Goal: Check status

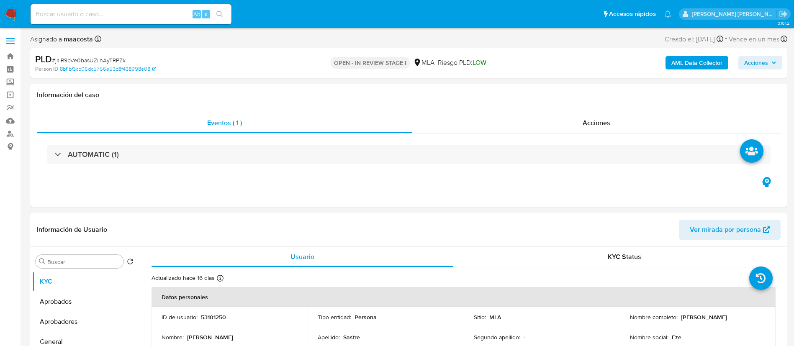
select select "10"
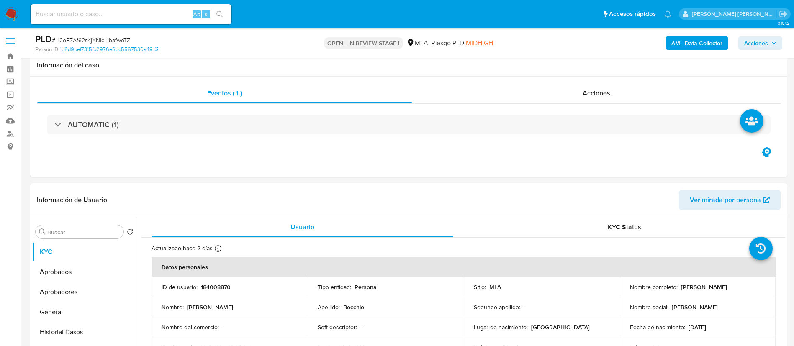
select select "10"
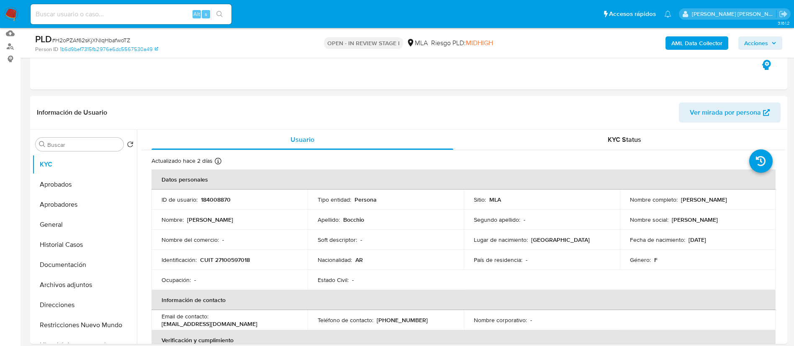
paste input "jaIR9bVe0basUZiihAyTRPZk"
click at [171, 15] on input "jaIR9bVe0basUZiihAyTRPZk" at bounding box center [131, 14] width 201 height 11
type input "jaIR9bVe0basUZiihAyTRPZk"
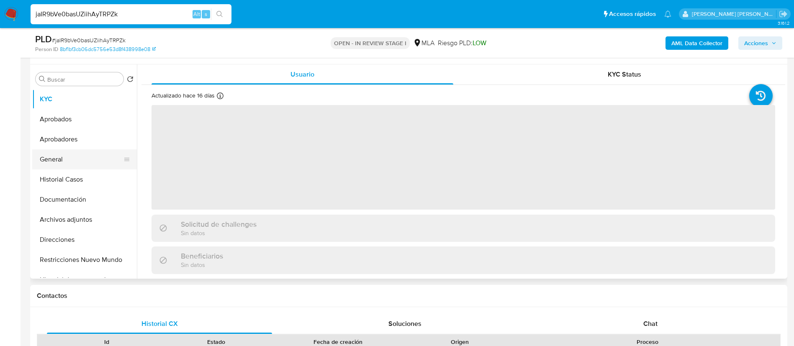
scroll to position [158, 0]
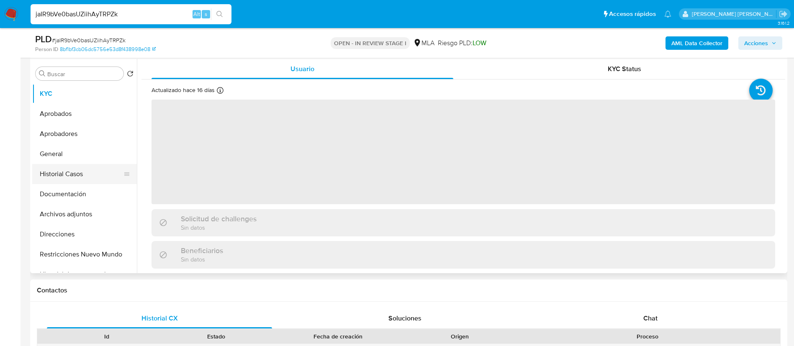
select select "10"
click at [65, 172] on button "Historial Casos" at bounding box center [81, 174] width 98 height 20
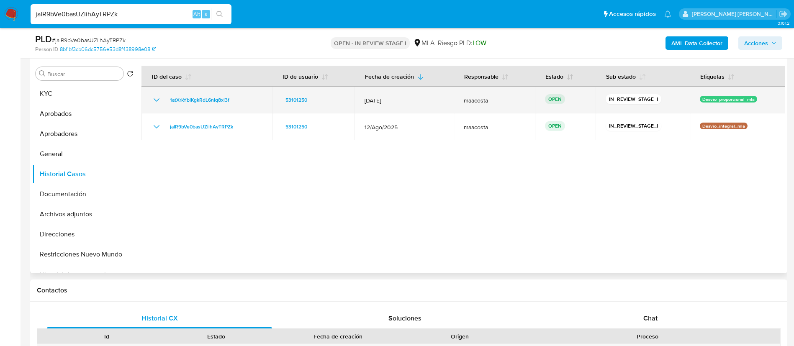
click at [243, 97] on div "1atXrkYbiKgkRdL6nlq8xi3f" at bounding box center [206, 100] width 110 height 10
click at [719, 97] on p "Desvio_proporcional_mla" at bounding box center [727, 99] width 57 height 7
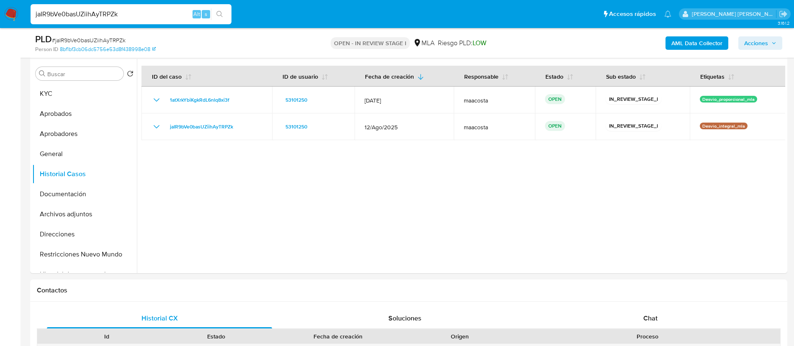
click at [151, 16] on input "jaIR9bVe0basUZiihAyTRPZk" at bounding box center [131, 14] width 201 height 11
paste input "NpWU8PQbO8dlQ5eqyqlGU4tF"
type input "NpWU8PQbO8dlQ5eqyqlGU4tF"
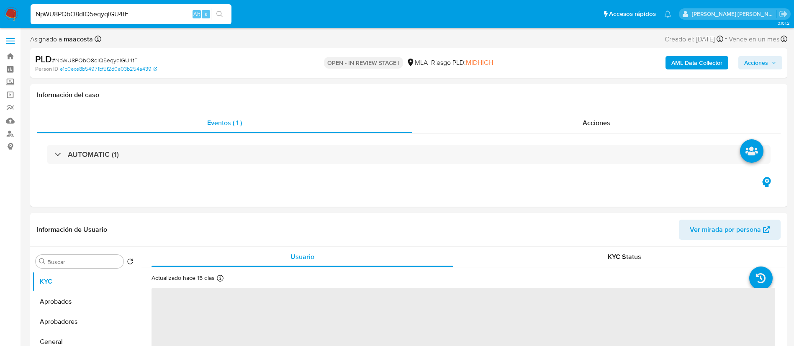
select select "10"
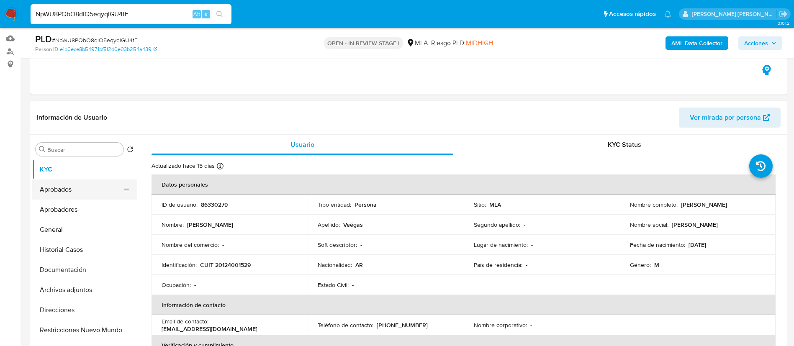
scroll to position [84, 0]
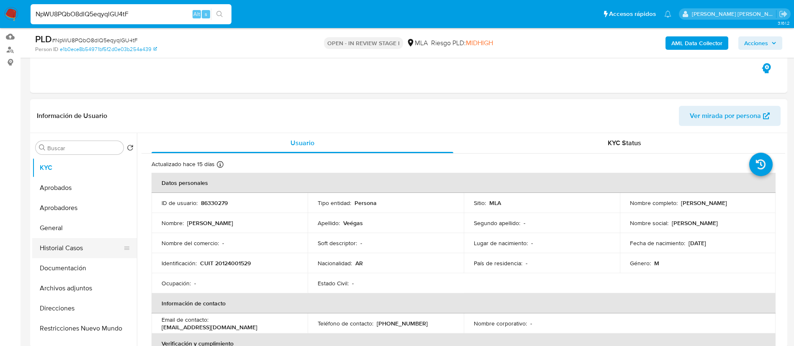
click at [61, 243] on button "Historial Casos" at bounding box center [81, 248] width 98 height 20
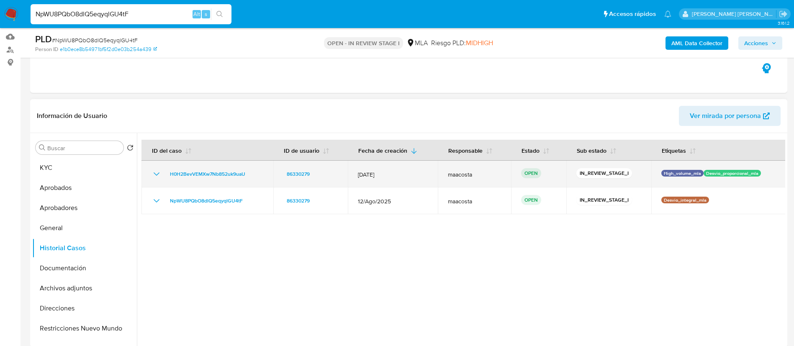
click at [258, 170] on div "H0H2BevVEMXw7Nb852uk9uaU" at bounding box center [207, 174] width 112 height 10
click at [661, 172] on p "High_volume_mla" at bounding box center [682, 173] width 42 height 7
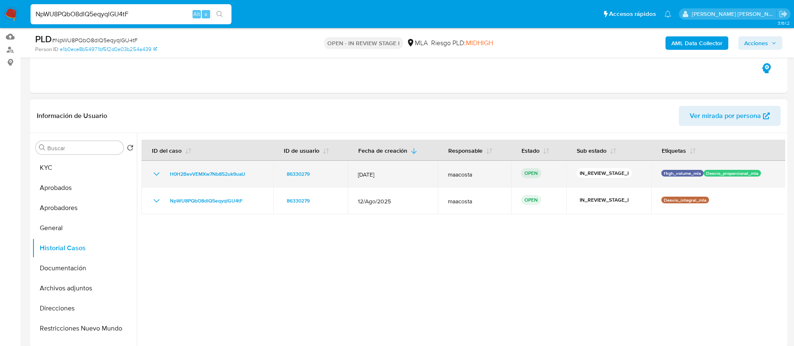
click at [661, 172] on p "High_volume_mla" at bounding box center [682, 173] width 42 height 7
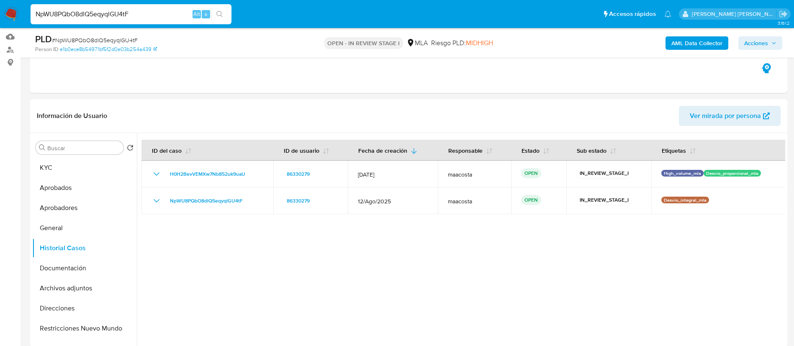
paste input "DIT47sNPdwCfCimRT7eBVOzy"
click at [159, 18] on input "NpWU8PQbO8dlQ5eqyqlGU4tF" at bounding box center [131, 14] width 201 height 11
type input "DIT47sNPdwCfCimRT7eBVOzy"
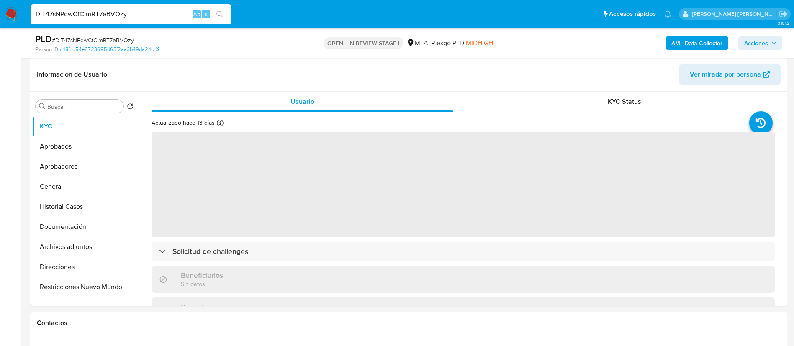
scroll to position [158, 0]
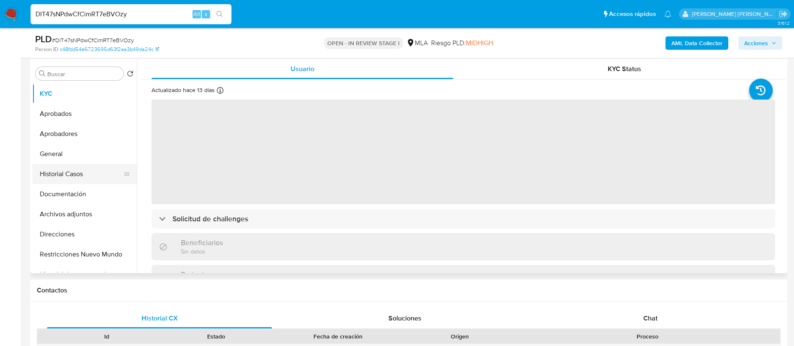
select select "10"
click at [64, 171] on button "Historial Casos" at bounding box center [81, 174] width 98 height 20
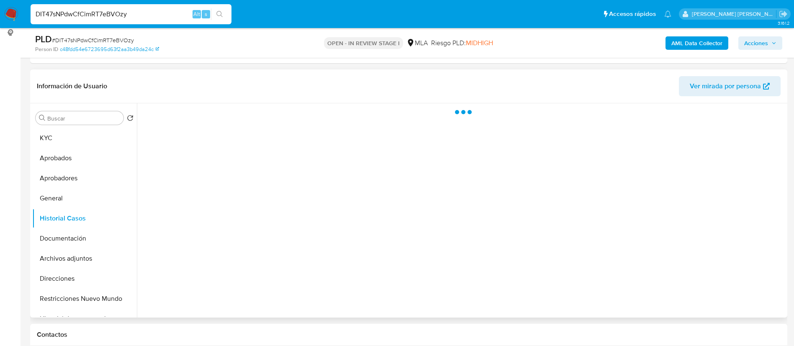
scroll to position [111, 0]
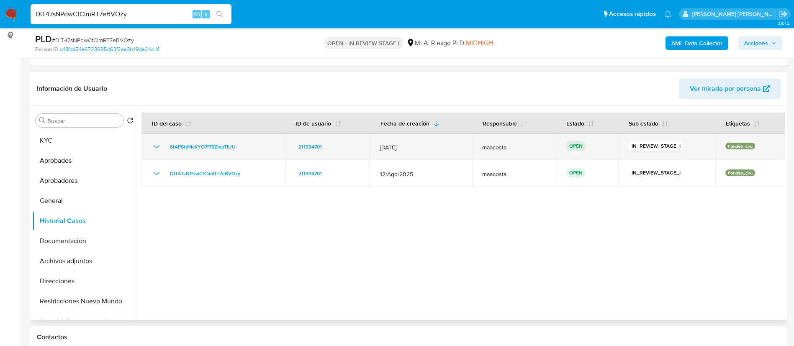
click at [247, 147] on div "6tAP6ttHicKYO7f75ZmpTIUU" at bounding box center [212, 147] width 123 height 10
